Goal: Find specific page/section: Find specific page/section

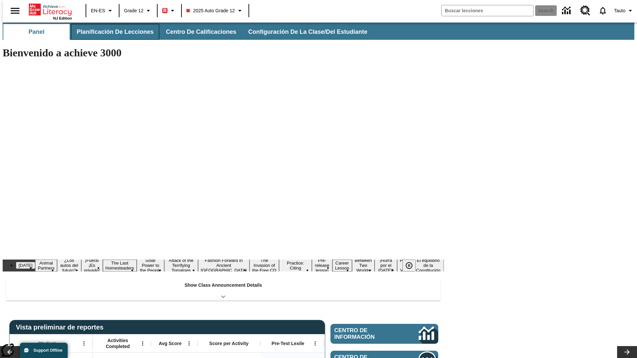
click at [111, 32] on button "Planificación de lecciones" at bounding box center [115, 32] width 88 height 16
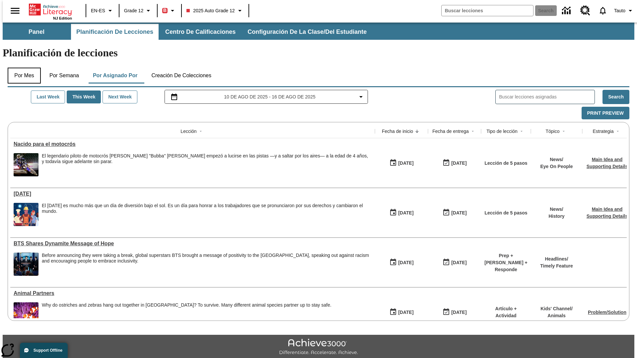
click at [22, 68] on button "Por mes" at bounding box center [24, 76] width 33 height 16
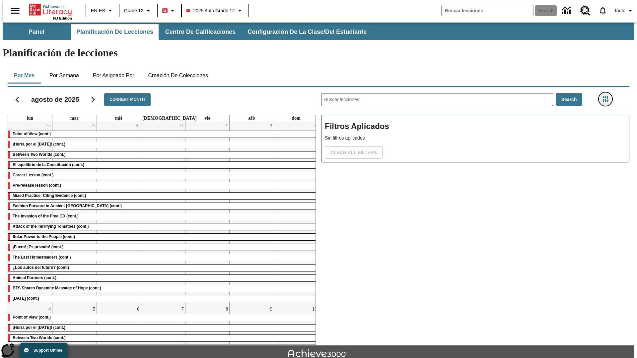
click at [607, 96] on icon "Menú lateral de filtros" at bounding box center [605, 99] width 6 height 6
